Goal: Information Seeking & Learning: Learn about a topic

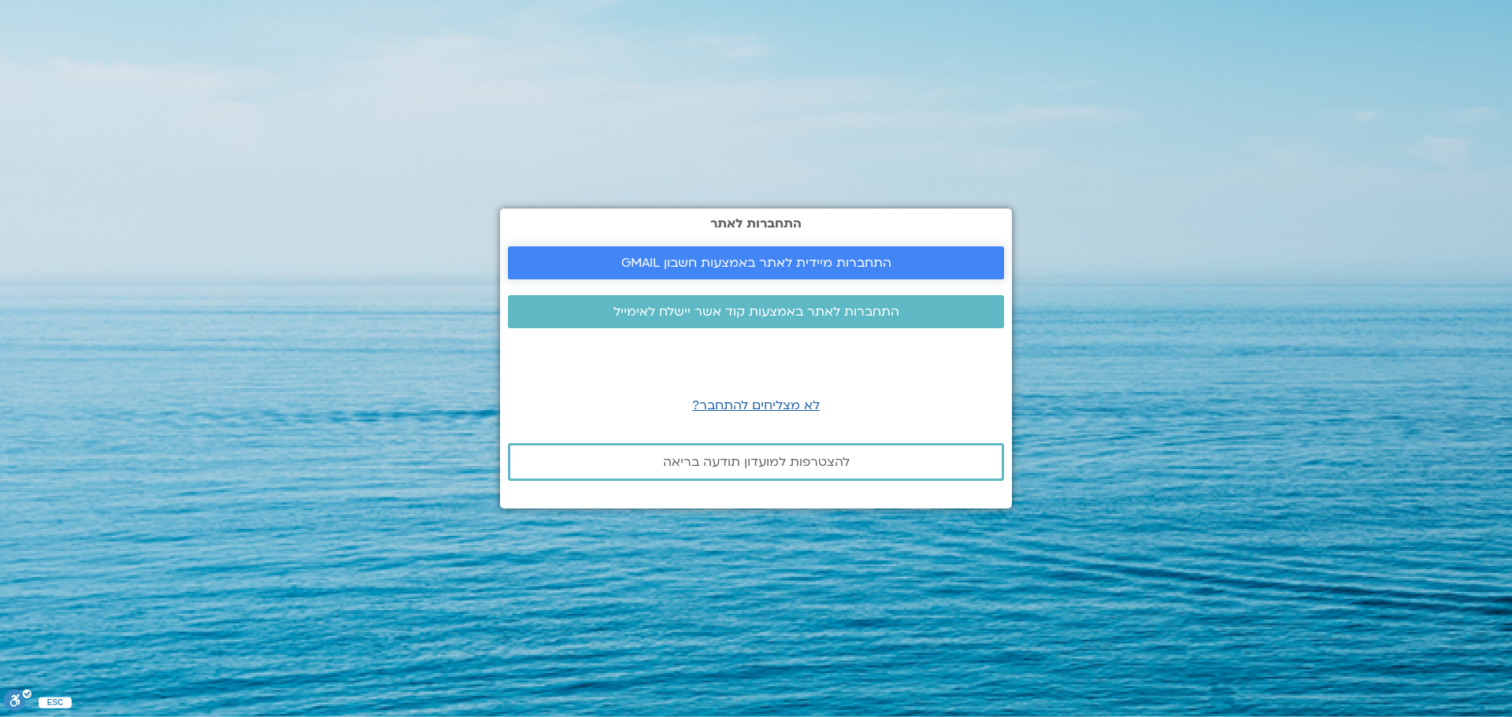
click at [728, 258] on span "התחברות מיידית לאתר באמצעות חשבון GMAIL" at bounding box center [756, 263] width 270 height 14
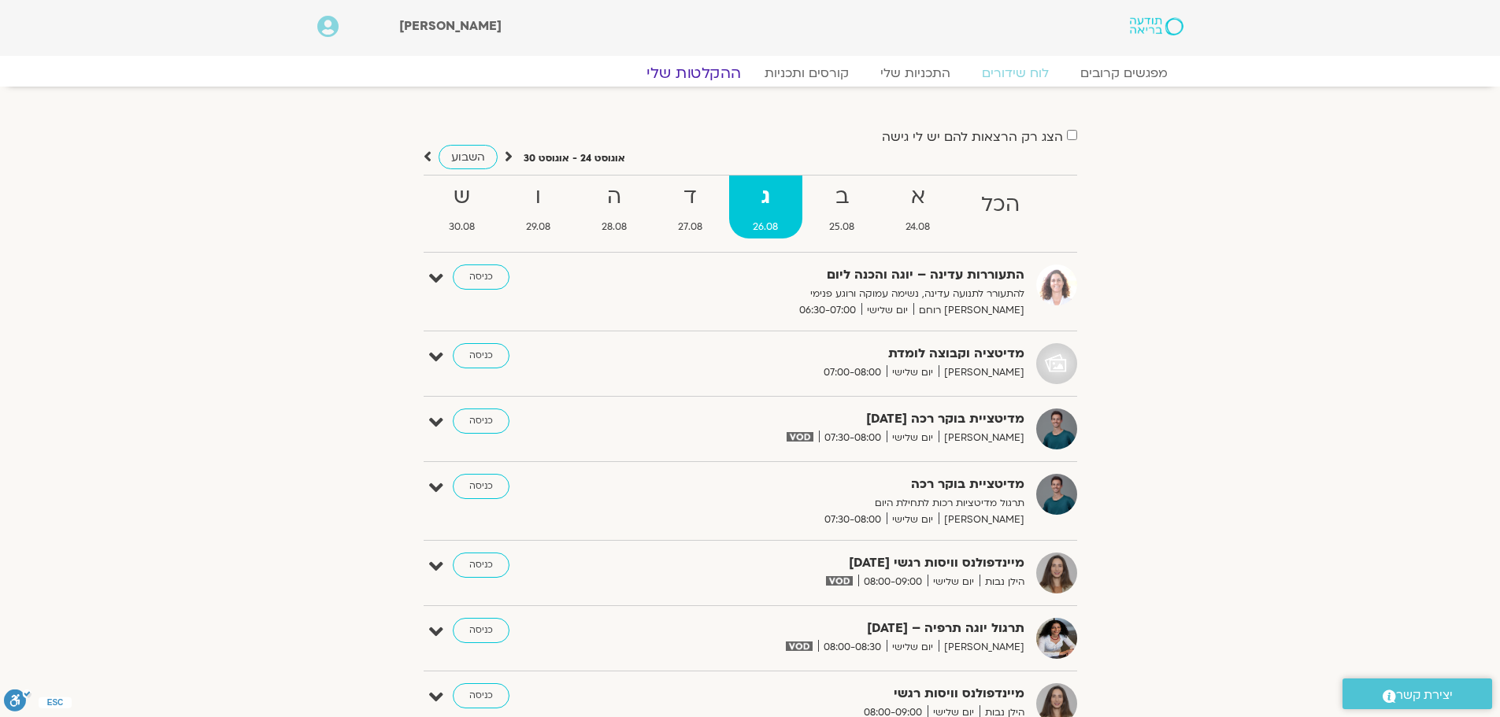
click at [713, 67] on link "ההקלטות שלי" at bounding box center [694, 73] width 132 height 19
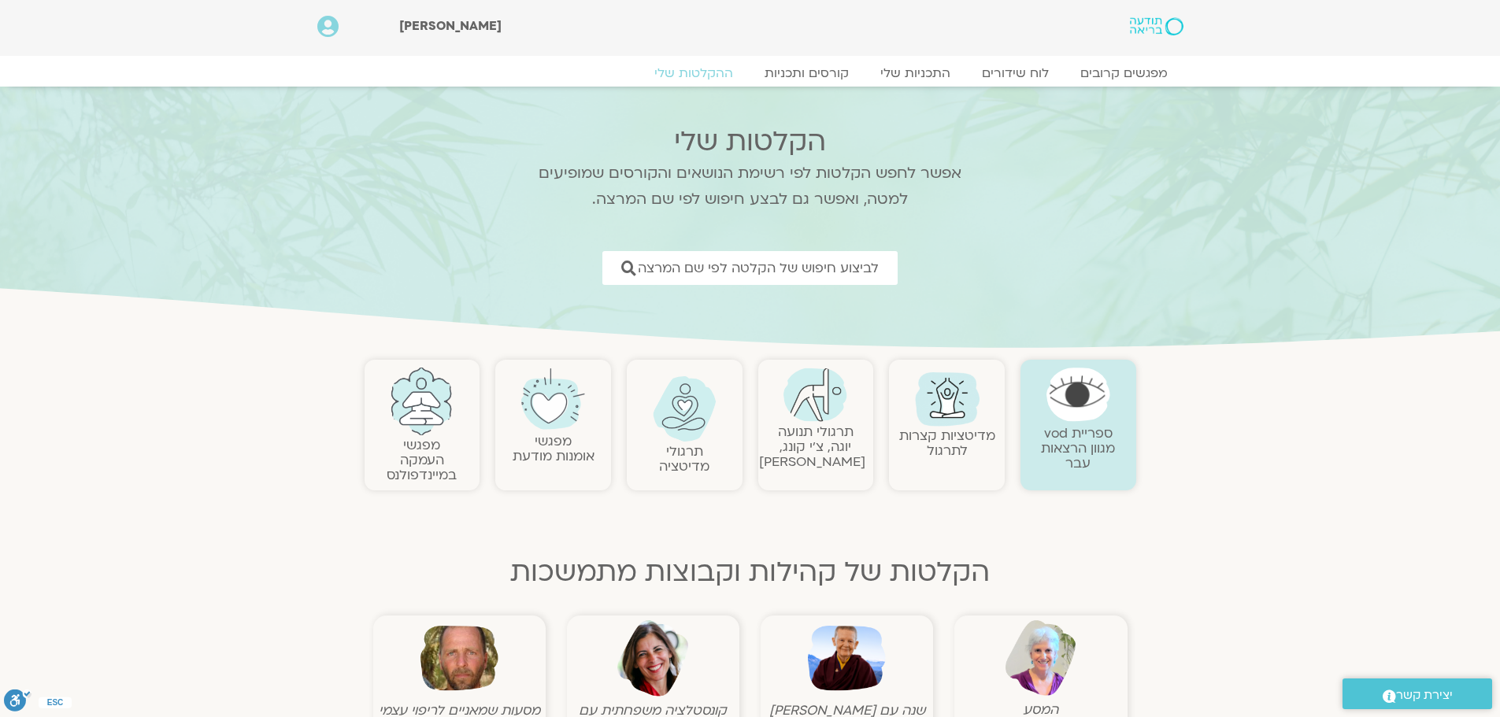
click at [820, 421] on img at bounding box center [816, 395] width 64 height 54
click at [809, 452] on link "תרגולי תנועה יוגה, צ׳י קונג, פלדנקרייז" at bounding box center [812, 447] width 106 height 48
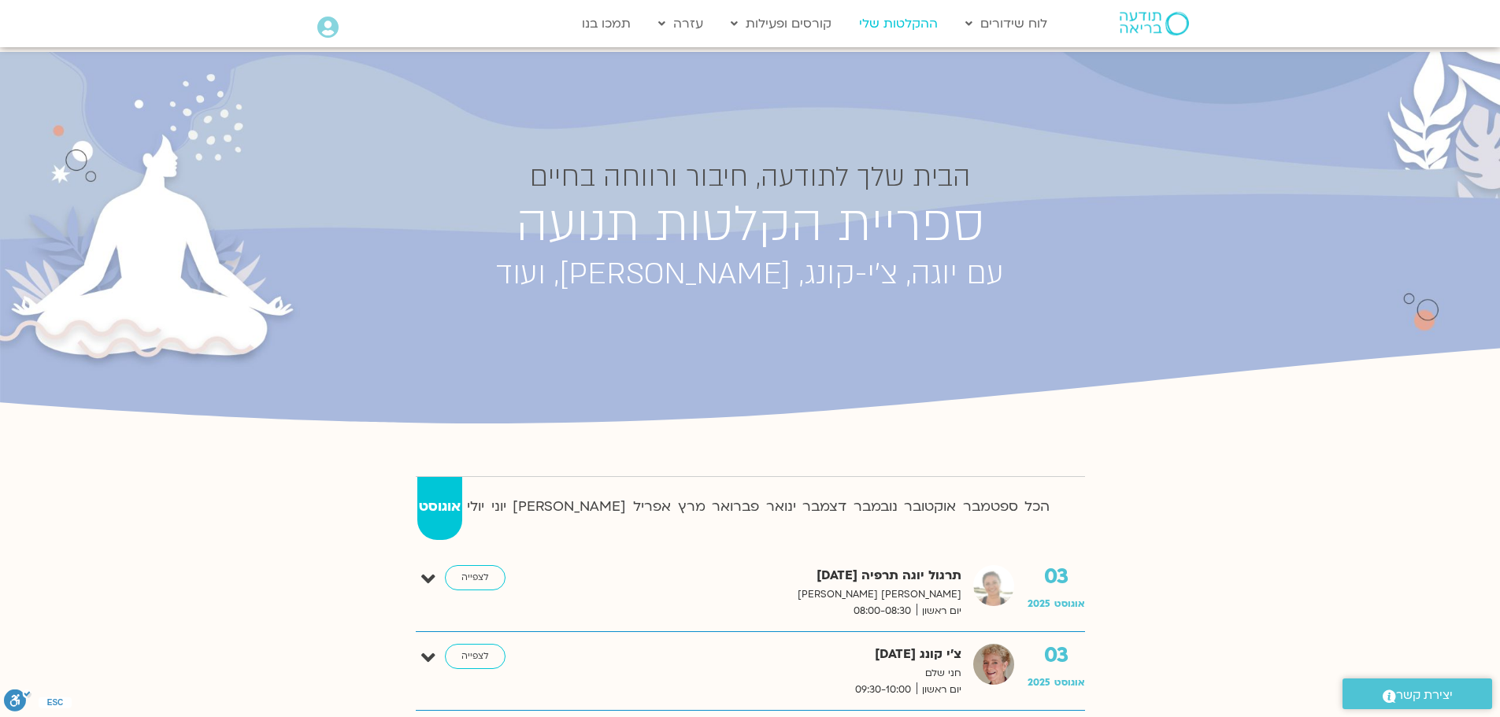
click at [876, 24] on link "ההקלטות שלי" at bounding box center [898, 24] width 94 height 30
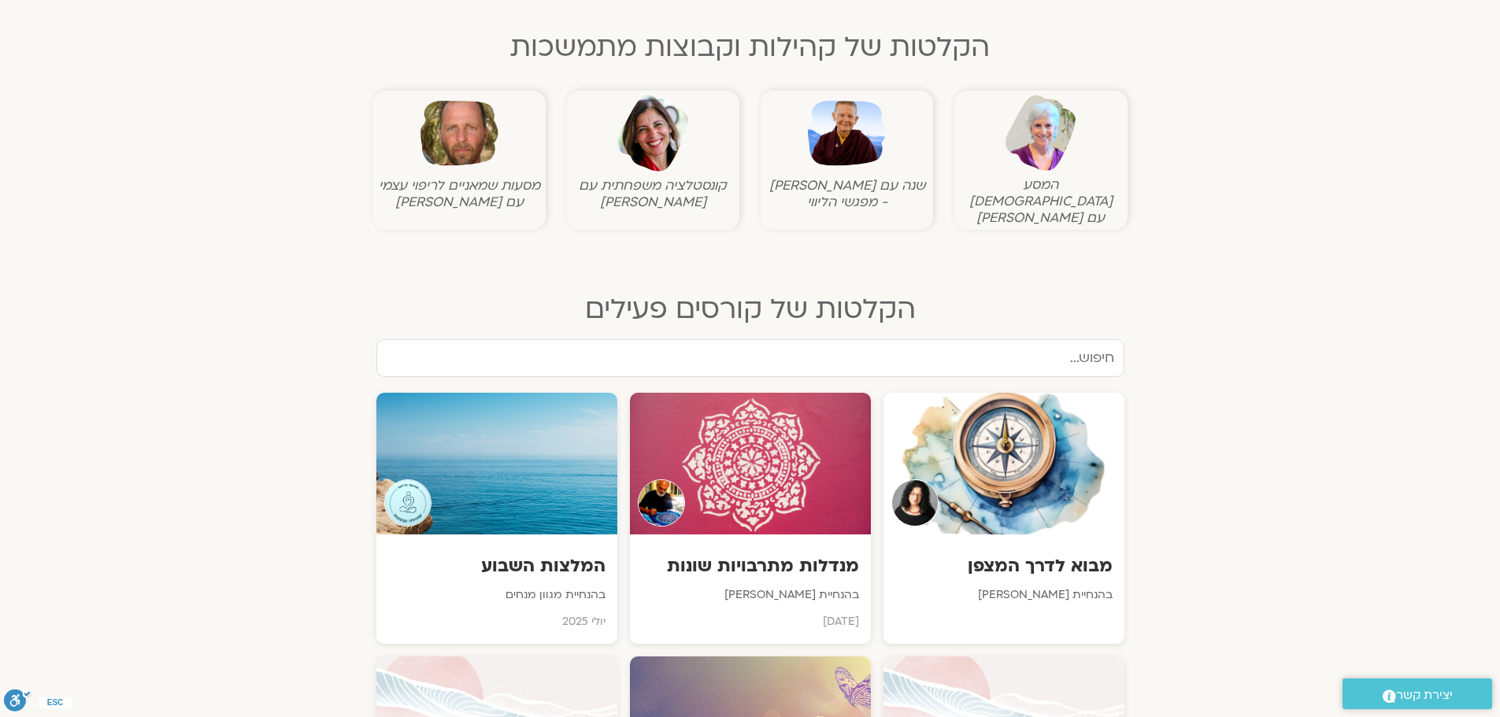
scroll to position [551, 0]
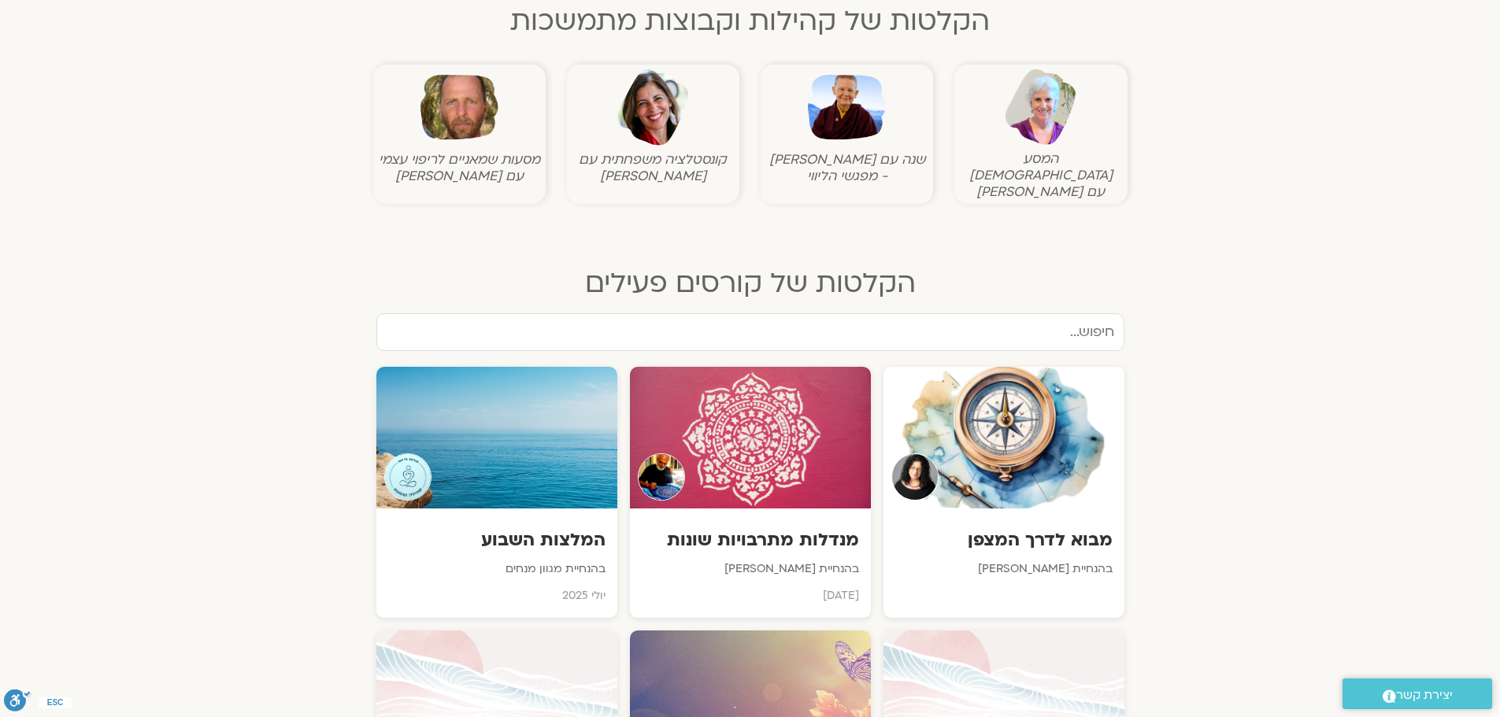
click at [1039, 316] on input "text" at bounding box center [750, 332] width 748 height 38
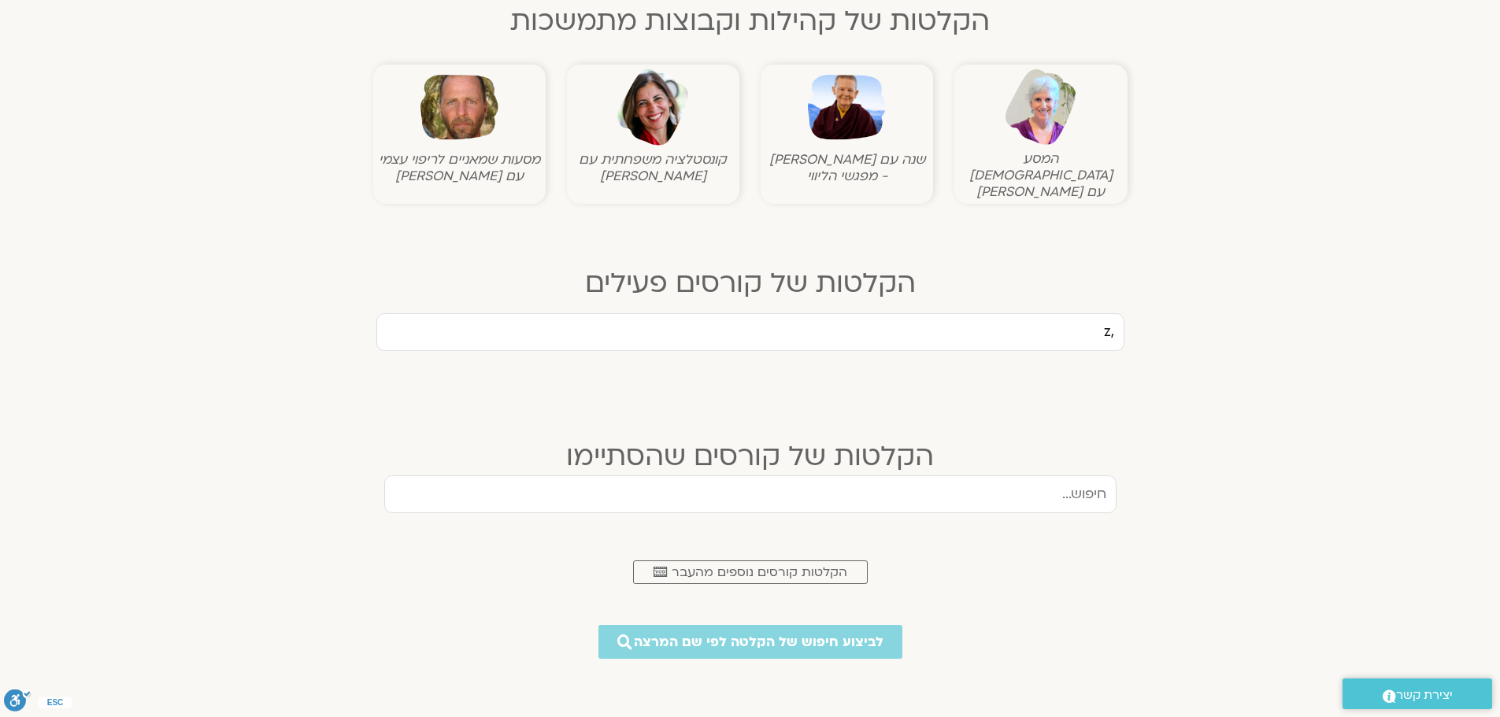
type input ","
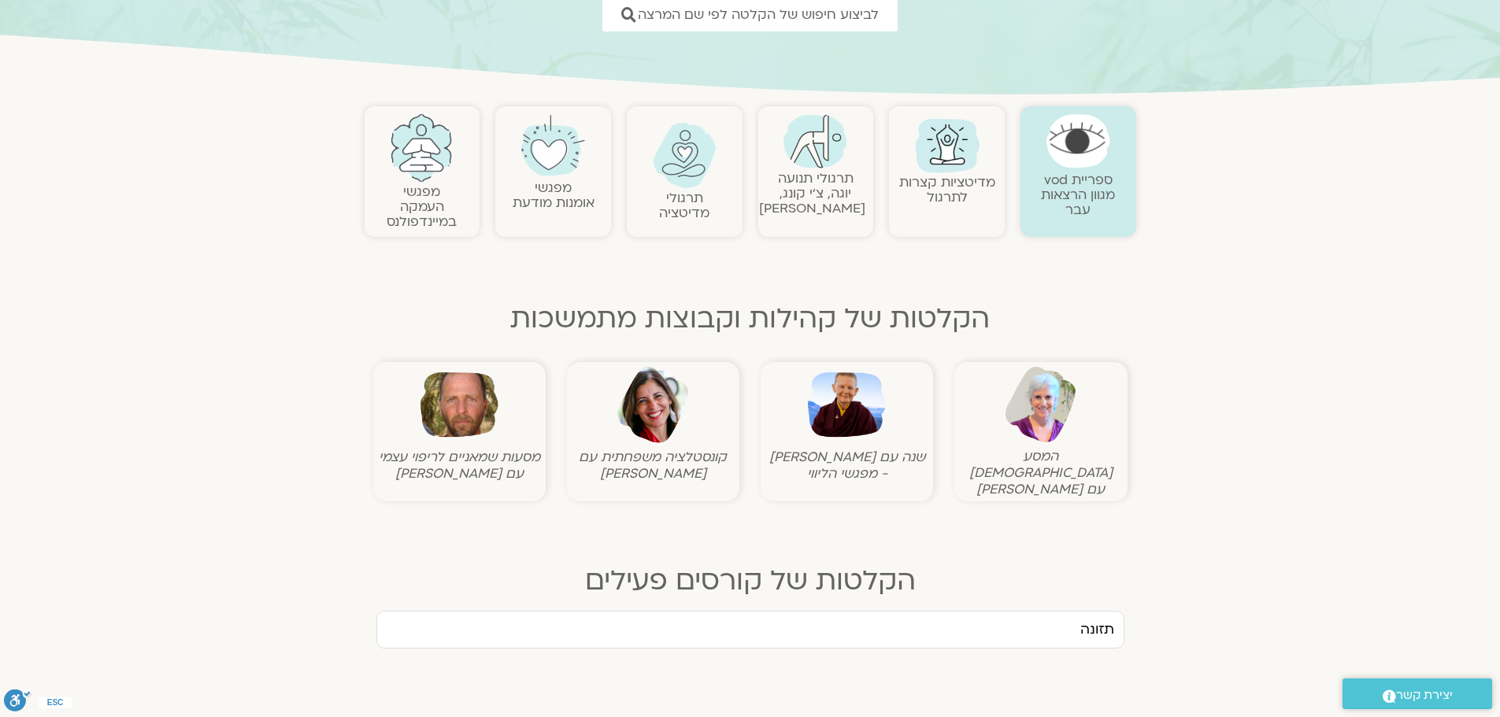
scroll to position [315, 0]
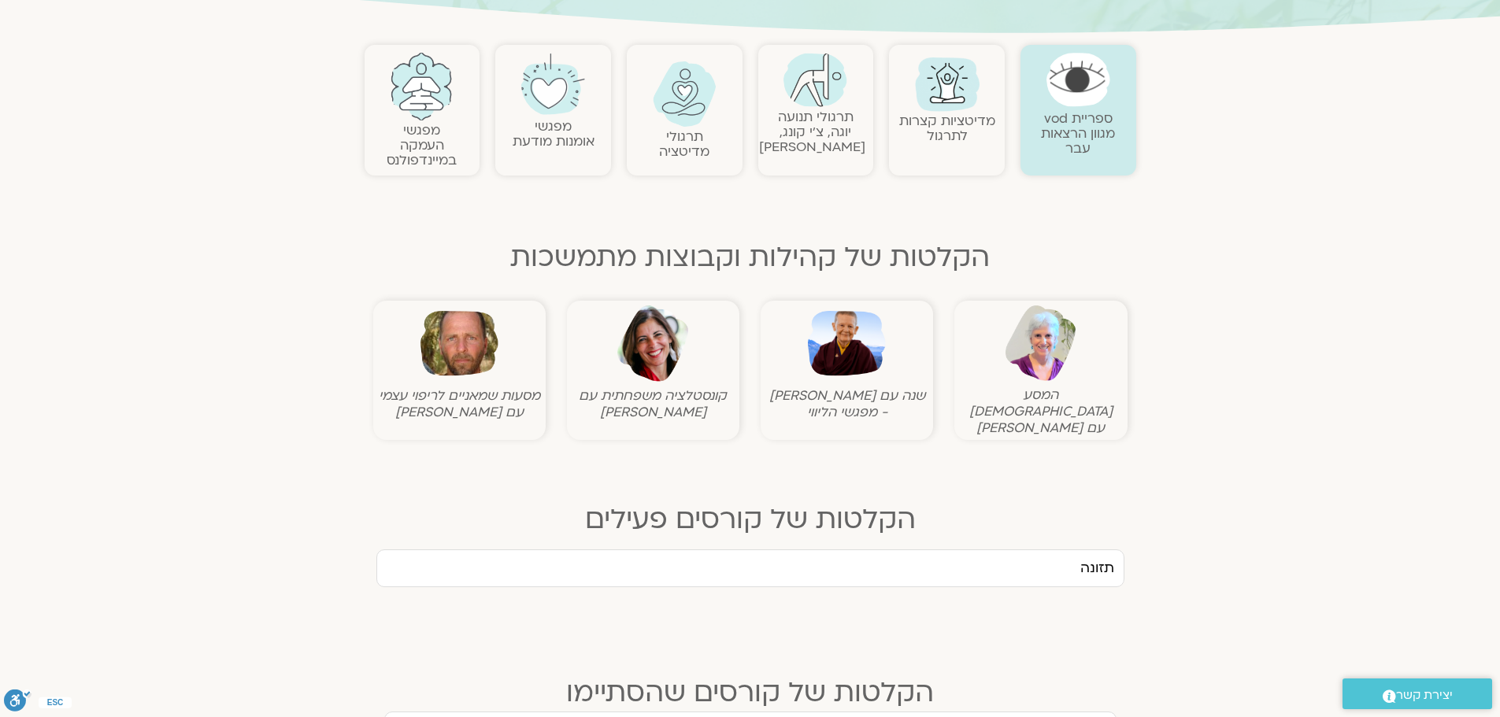
click at [1042, 550] on input "תזונה" at bounding box center [750, 569] width 748 height 38
click at [1043, 550] on input "תזונה" at bounding box center [750, 569] width 748 height 38
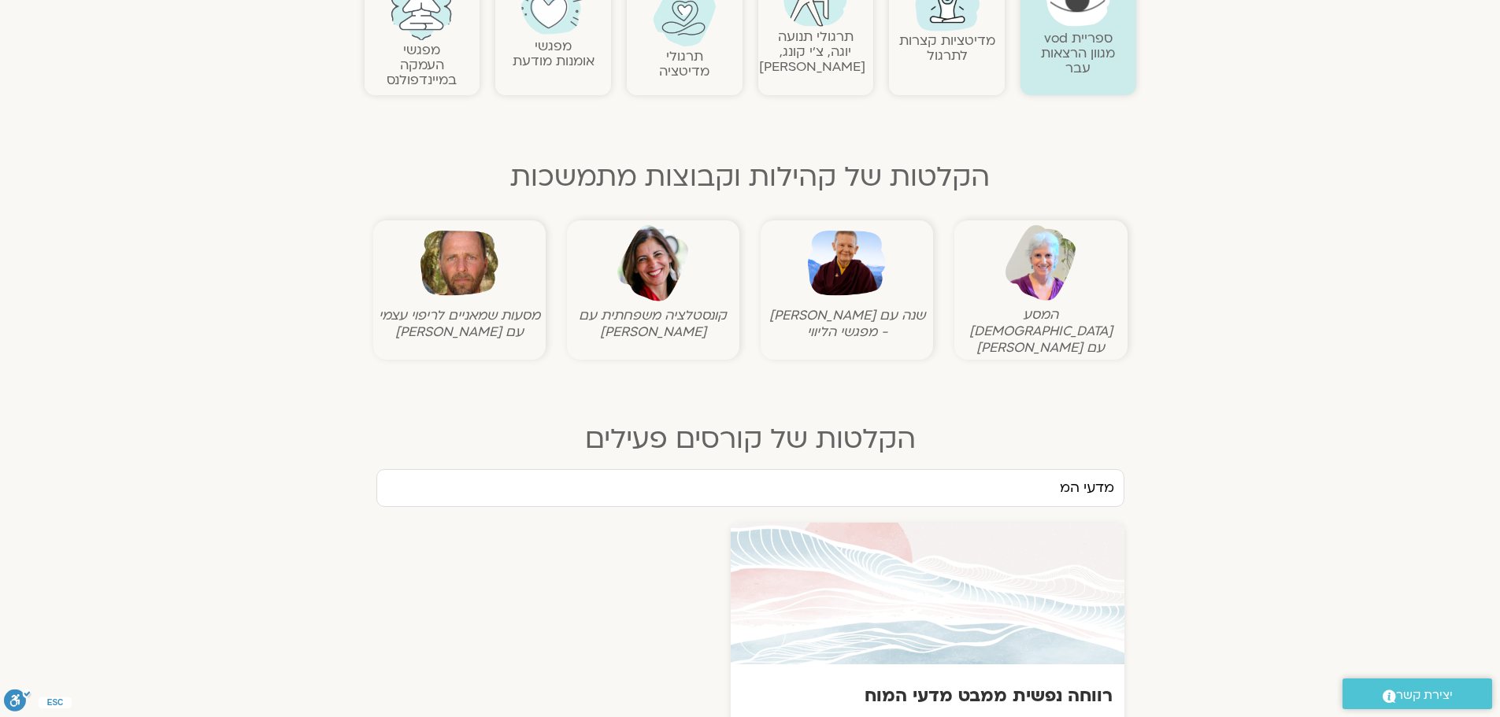
scroll to position [551, 0]
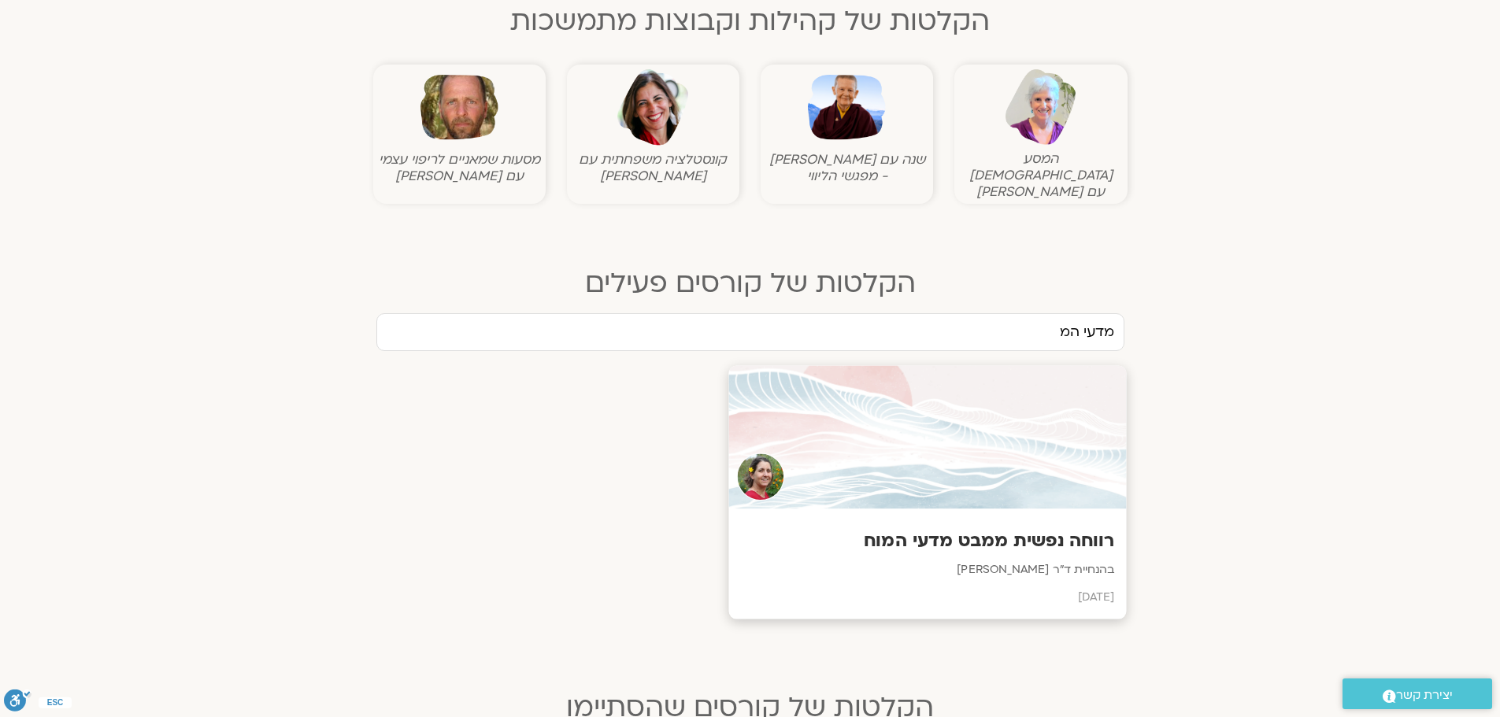
type input "מדעי המ"
click at [1021, 528] on h3 "רווחה נפשית ממבט מדעי המוח" at bounding box center [927, 540] width 374 height 24
